Goal: Find specific page/section: Find specific page/section

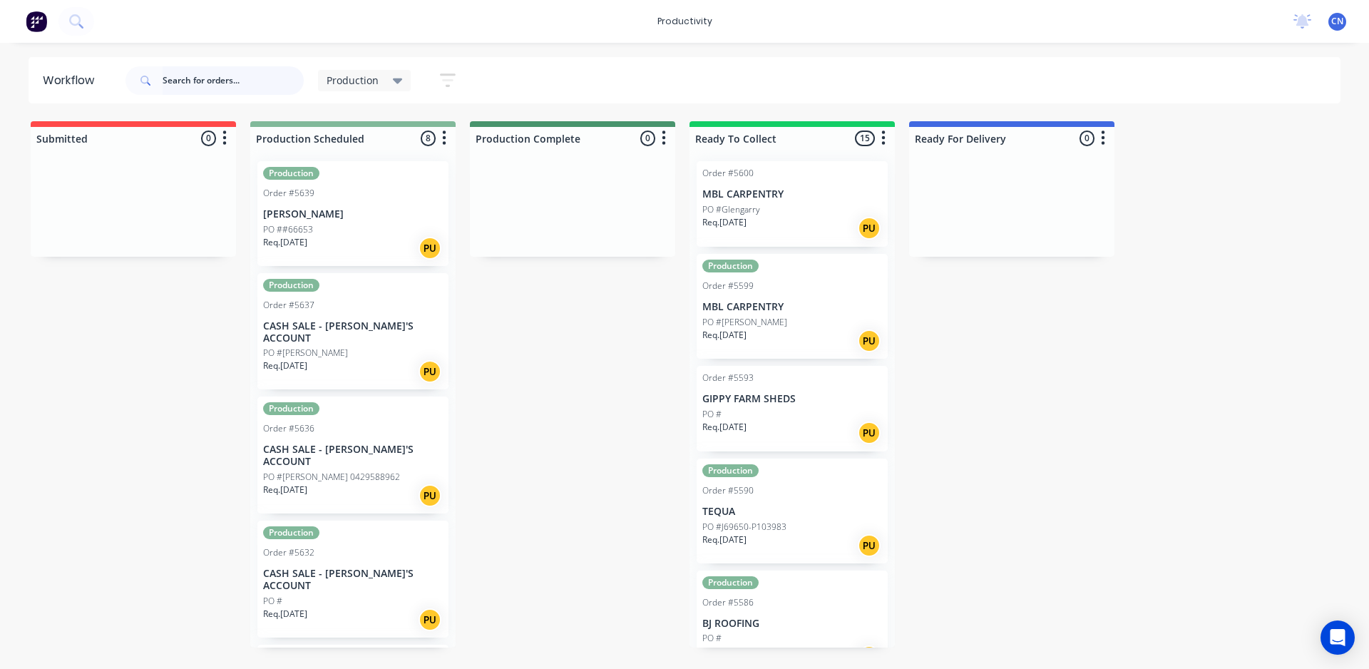
click at [257, 82] on input "text" at bounding box center [233, 80] width 141 height 29
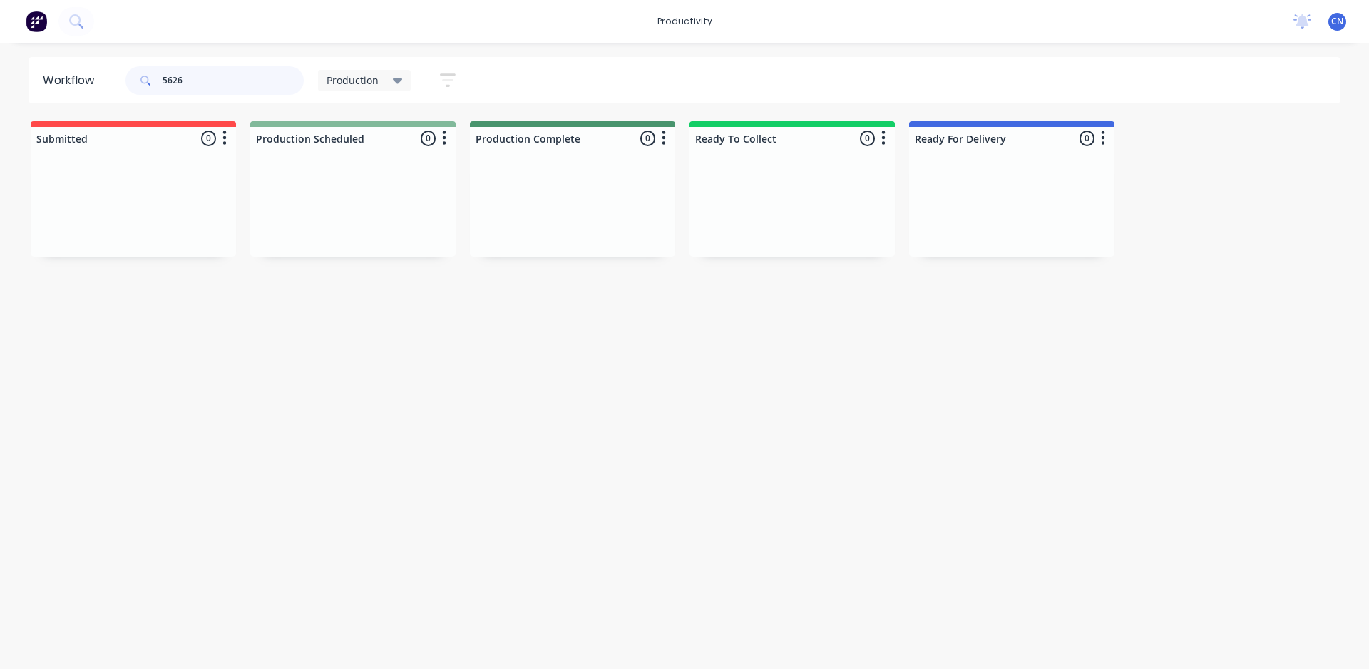
drag, startPoint x: 229, startPoint y: 86, endPoint x: 6, endPoint y: 86, distance: 223.2
click at [6, 86] on div "Workflow 5626 Production Save new view None edit Production (Default) edit Comp…" at bounding box center [684, 80] width 1369 height 46
drag, startPoint x: 208, startPoint y: 76, endPoint x: 48, endPoint y: 85, distance: 160.7
click at [51, 85] on header "Workflow 5611 Production Save new view None edit Production (Default) edit Comp…" at bounding box center [685, 80] width 1313 height 46
drag, startPoint x: 188, startPoint y: 81, endPoint x: 92, endPoint y: 56, distance: 99.3
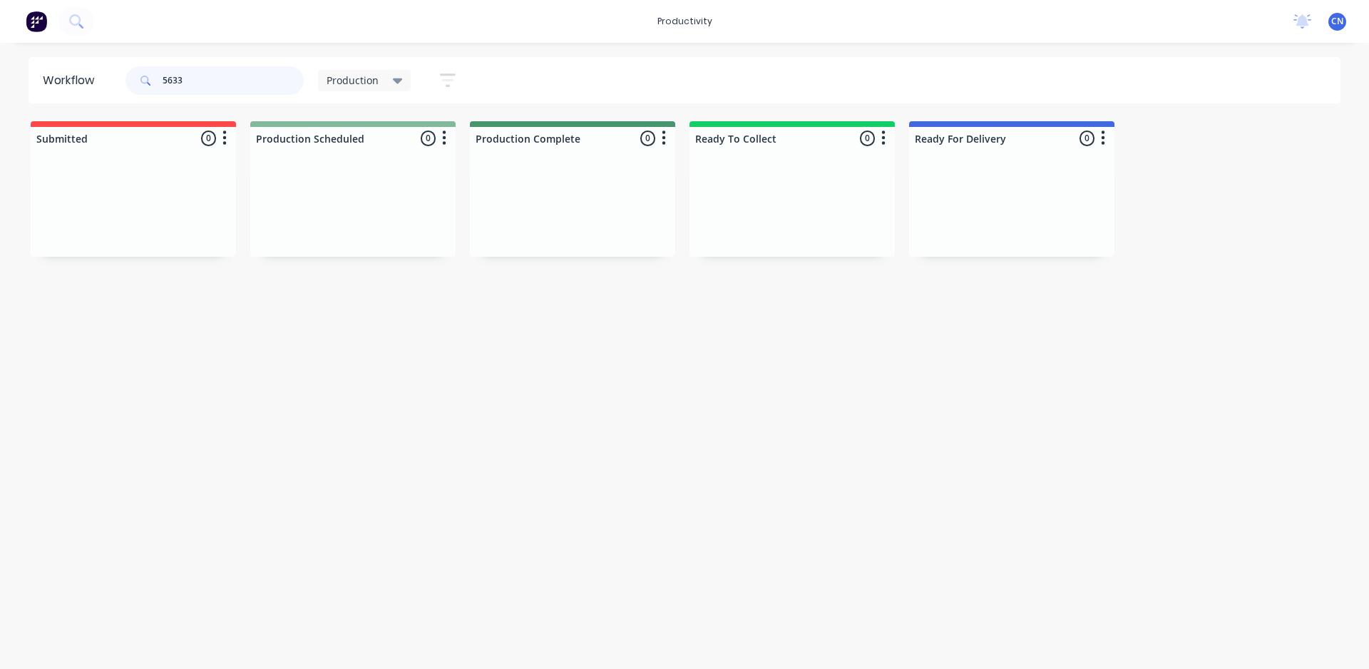
click at [93, 63] on header "Workflow 5633 Production Save new view None edit Production (Default) edit Comp…" at bounding box center [685, 80] width 1313 height 46
type input "5625"
drag, startPoint x: 200, startPoint y: 73, endPoint x: 54, endPoint y: 89, distance: 146.3
click at [56, 92] on header "Workflow 5625 Production Save new view None edit Production (Default) edit Comp…" at bounding box center [685, 80] width 1313 height 46
drag, startPoint x: 190, startPoint y: 76, endPoint x: 76, endPoint y: 100, distance: 115.8
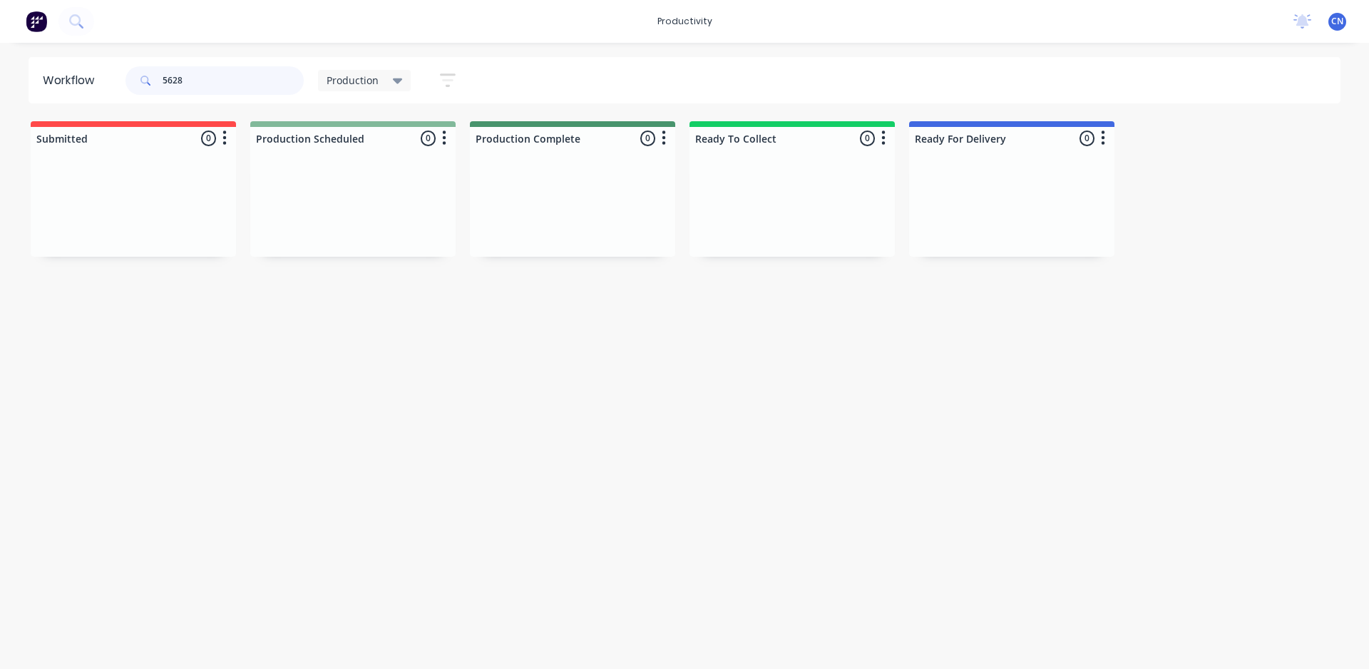
click at [78, 101] on header "Workflow 5628 Production Save new view None edit Production (Default) edit Comp…" at bounding box center [685, 80] width 1313 height 46
drag, startPoint x: 187, startPoint y: 87, endPoint x: 66, endPoint y: 88, distance: 120.5
click at [69, 88] on header "Workflow 5631 Production Save new view None edit Production (Default) edit Comp…" at bounding box center [685, 80] width 1313 height 46
drag, startPoint x: 199, startPoint y: 85, endPoint x: 52, endPoint y: 103, distance: 148.1
click at [52, 103] on div "Workflow 5606 Production Save new view None edit Production (Default) edit Comp…" at bounding box center [684, 348] width 1369 height 583
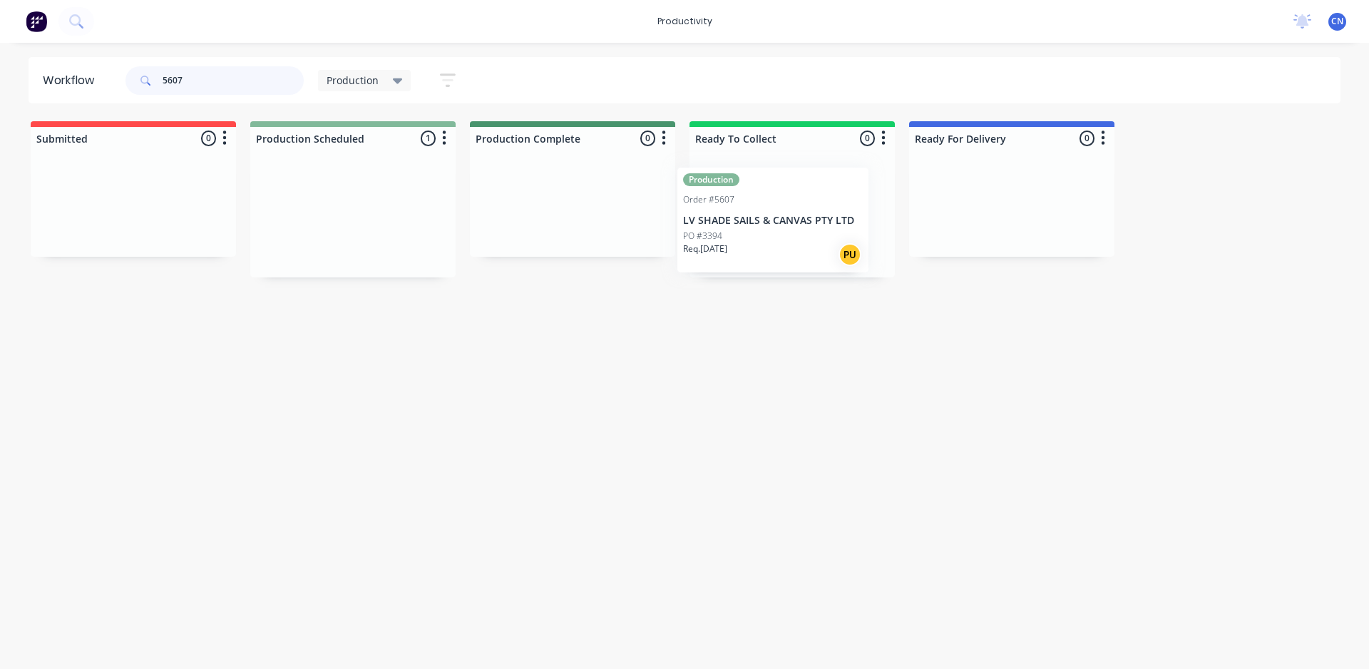
drag, startPoint x: 349, startPoint y: 233, endPoint x: 518, endPoint y: 220, distance: 169.5
click at [780, 241] on div "Submitted 0 Sort By Created date Required date Order number Customer name Most …" at bounding box center [1074, 199] width 2171 height 156
drag, startPoint x: 209, startPoint y: 77, endPoint x: 49, endPoint y: 89, distance: 160.2
click at [49, 89] on header "Workflow 5607 Production Save new view None edit Production (Default) edit Comp…" at bounding box center [685, 80] width 1313 height 46
drag, startPoint x: 200, startPoint y: 81, endPoint x: 95, endPoint y: 89, distance: 105.8
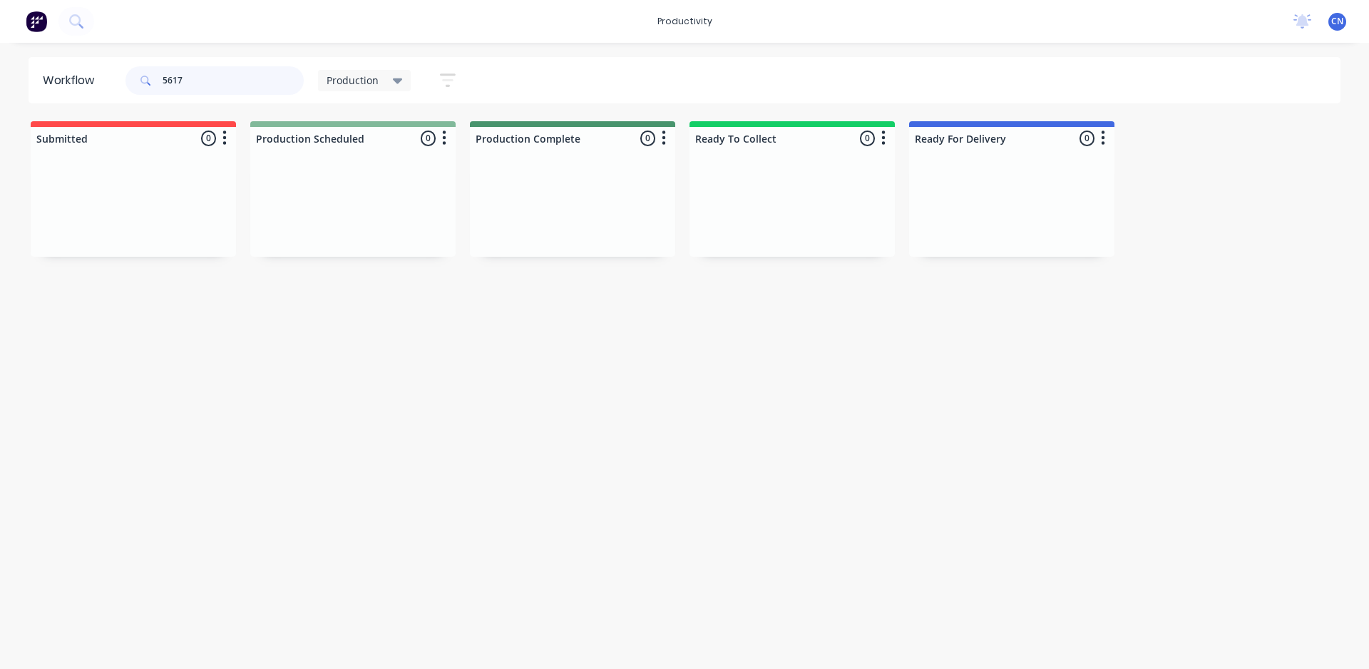
click at [95, 89] on header "Workflow 5617 Production Save new view None edit Production (Default) edit Comp…" at bounding box center [685, 80] width 1313 height 46
drag, startPoint x: 323, startPoint y: 246, endPoint x: 766, endPoint y: 245, distance: 442.8
click at [757, 241] on div "Submitted 0 Sort By Created date Required date Order number Customer name Most …" at bounding box center [1074, 199] width 2171 height 156
drag, startPoint x: 200, startPoint y: 73, endPoint x: 83, endPoint y: 73, distance: 116.2
click at [85, 81] on header "Workflow 5619 Production Save new view None edit Production (Default) edit Comp…" at bounding box center [685, 80] width 1313 height 46
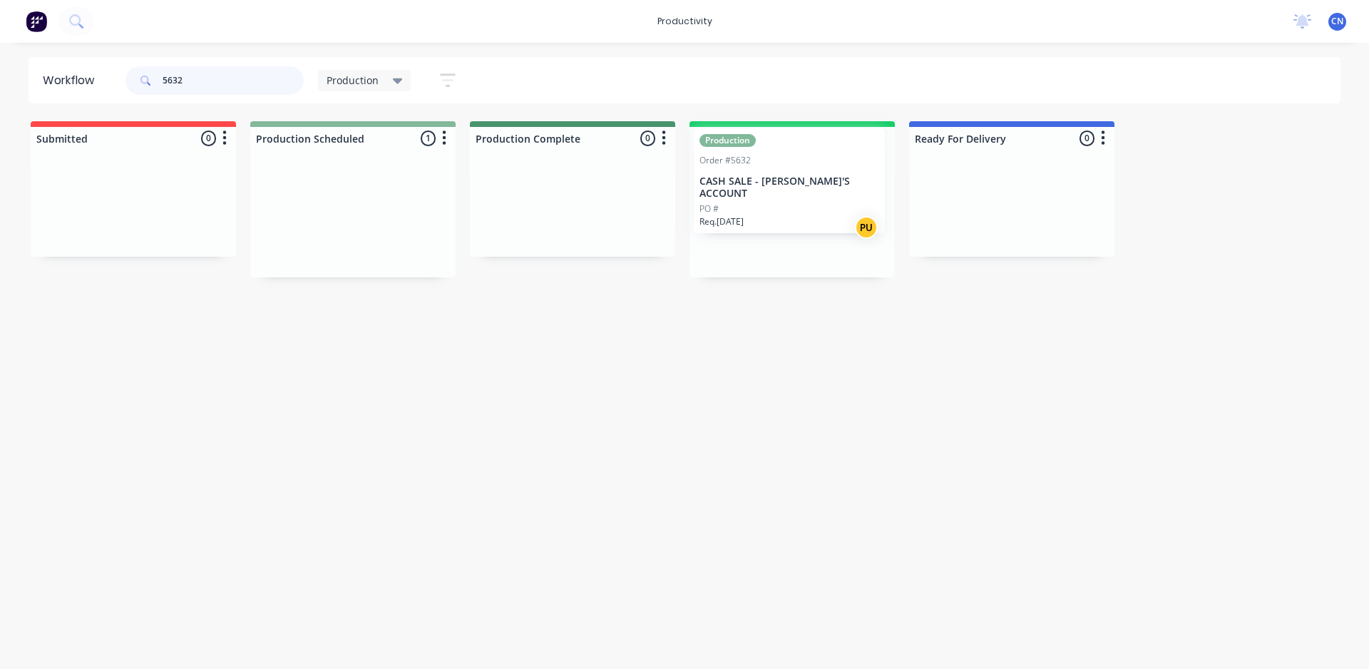
drag, startPoint x: 323, startPoint y: 241, endPoint x: 694, endPoint y: 190, distance: 374.4
click at [764, 208] on div "Submitted 0 Sort By Created date Required date Order number Customer name Most …" at bounding box center [1074, 199] width 2171 height 156
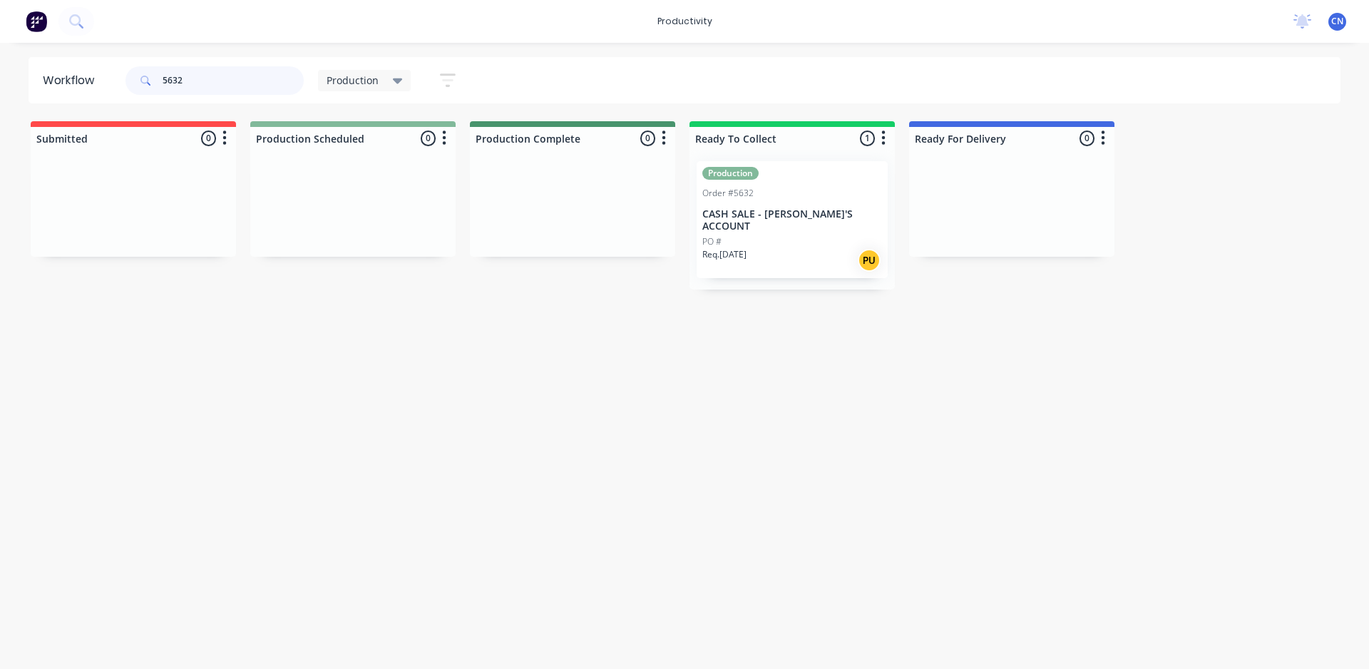
drag, startPoint x: 247, startPoint y: 83, endPoint x: 0, endPoint y: 81, distance: 246.8
click at [9, 83] on div "Workflow 5632 Production Save new view None edit Production (Default) edit Comp…" at bounding box center [684, 80] width 1369 height 46
drag, startPoint x: 310, startPoint y: 225, endPoint x: 703, endPoint y: 188, distance: 394.7
click at [732, 212] on div "Submitted 0 Sort By Created date Required date Order number Customer name Most …" at bounding box center [1074, 199] width 2171 height 156
drag, startPoint x: 224, startPoint y: 74, endPoint x: 21, endPoint y: 53, distance: 204.3
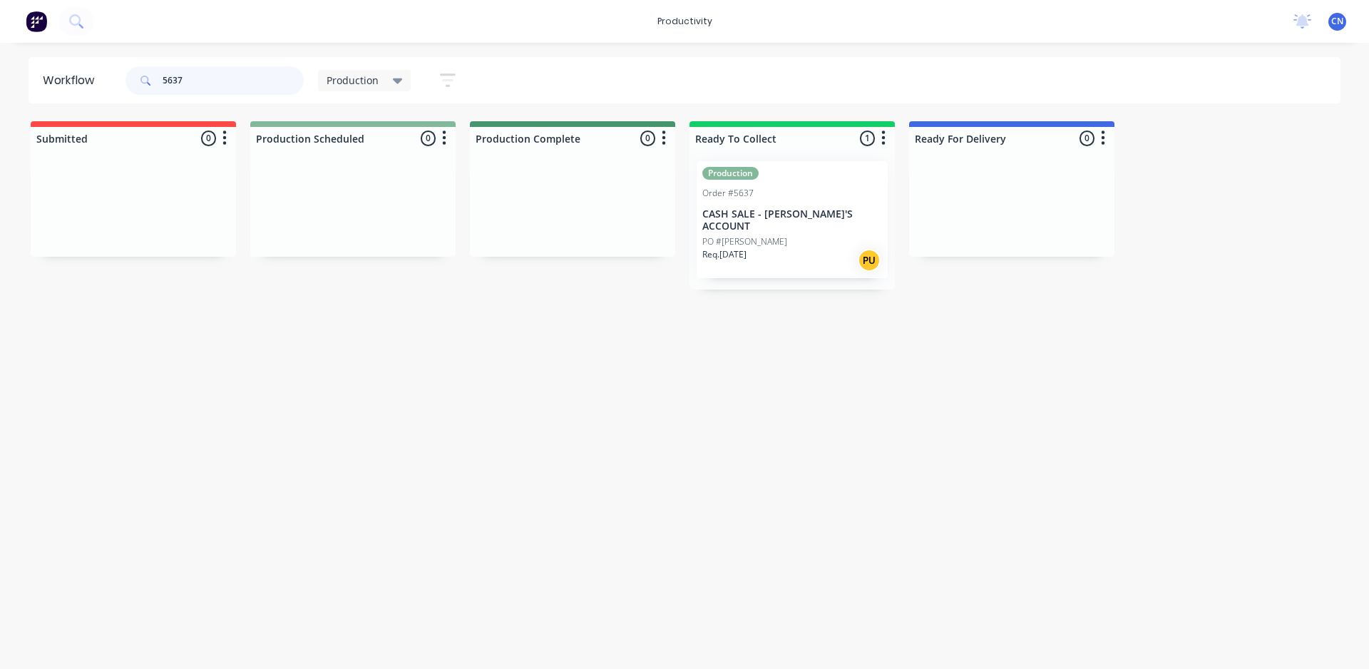
click at [23, 56] on div "productivity productivity Workflow Planner Delivery Scheduling Timesheets No ne…" at bounding box center [684, 291] width 1369 height 583
type input "5636"
drag, startPoint x: 339, startPoint y: 232, endPoint x: 778, endPoint y: 222, distance: 438.7
click at [778, 222] on div "Submitted 0 Sort By Created date Required date Order number Customer name Most …" at bounding box center [1074, 199] width 2171 height 156
